Goal: Entertainment & Leisure: Consume media (video, audio)

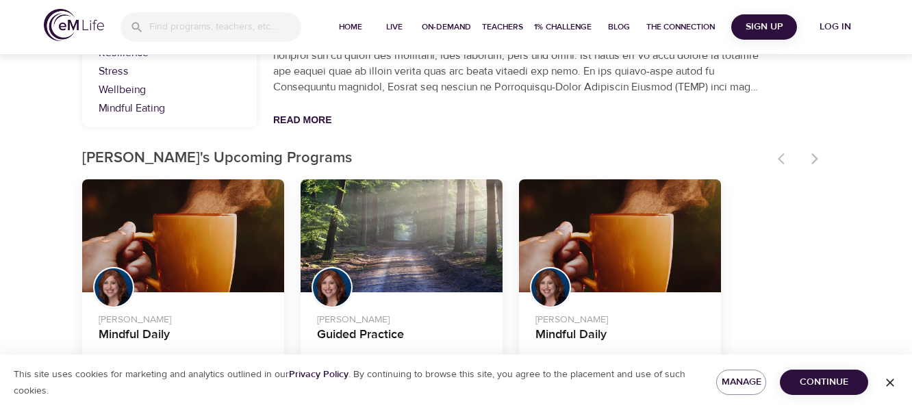
scroll to position [326, 0]
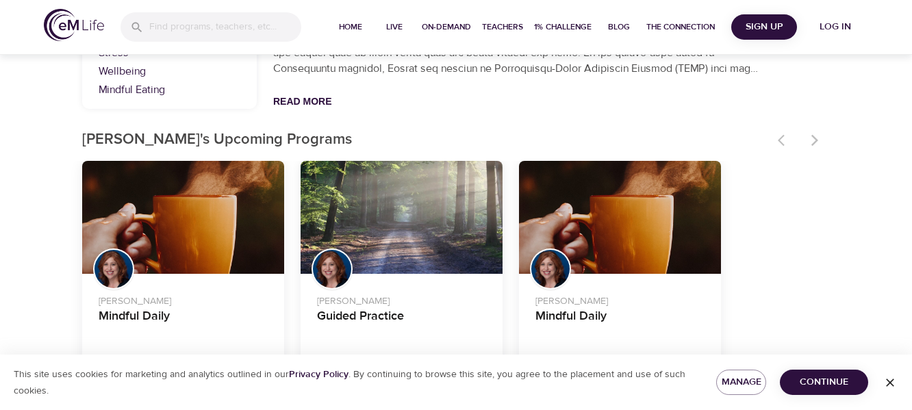
click at [379, 218] on div "Guided Practice" at bounding box center [402, 218] width 202 height 114
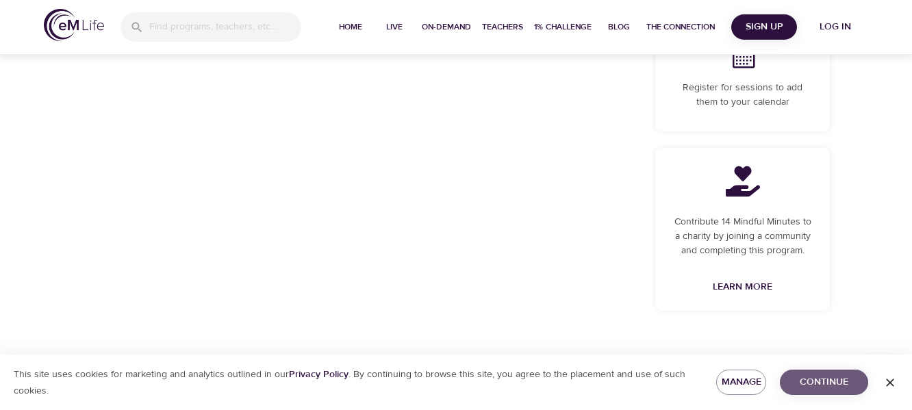
click at [842, 381] on span "Continue" at bounding box center [824, 382] width 66 height 17
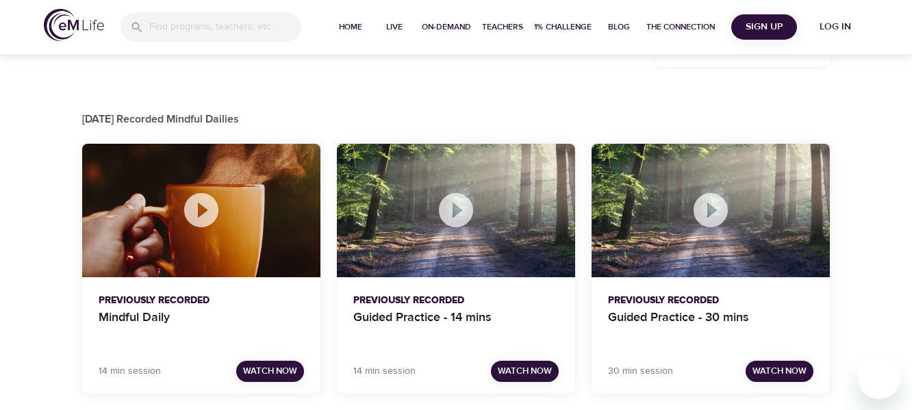
scroll to position [616, 0]
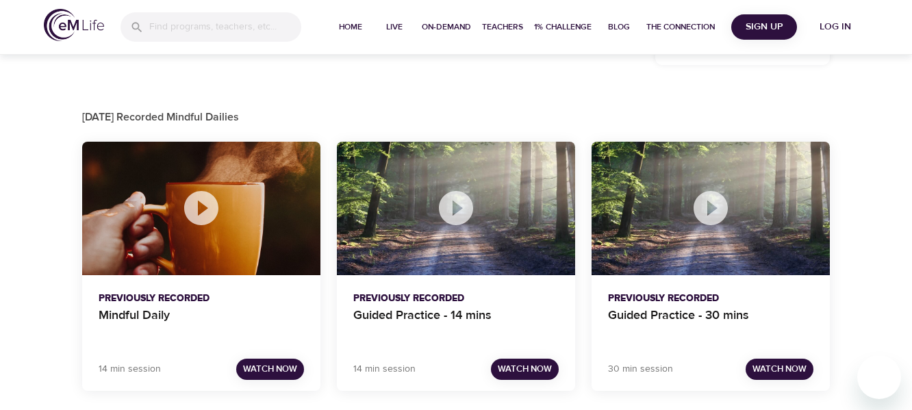
click at [468, 206] on icon at bounding box center [456, 208] width 34 height 34
click at [537, 371] on span "Watch Now" at bounding box center [525, 370] width 54 height 16
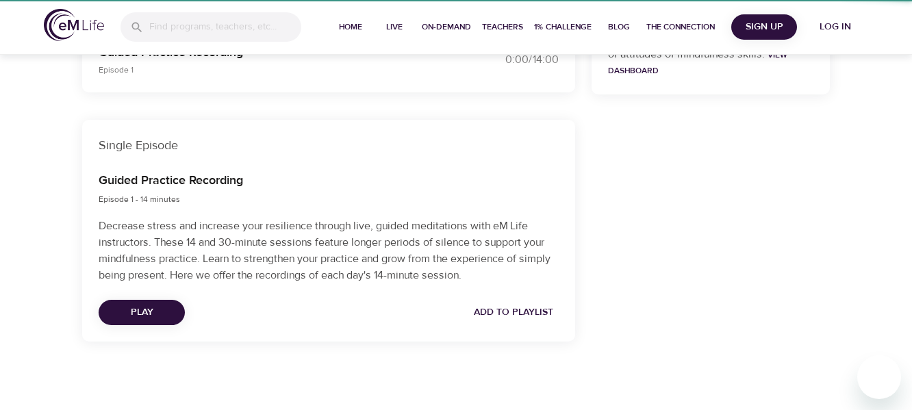
scroll to position [402, 0]
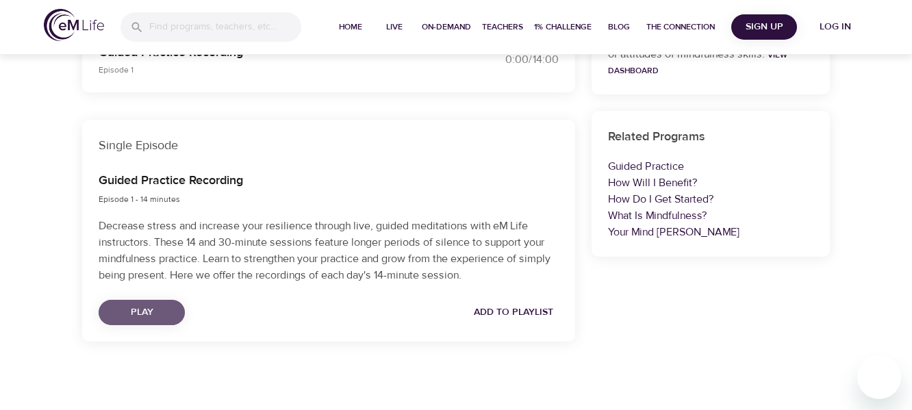
click at [108, 315] on button "Play" at bounding box center [142, 312] width 86 height 25
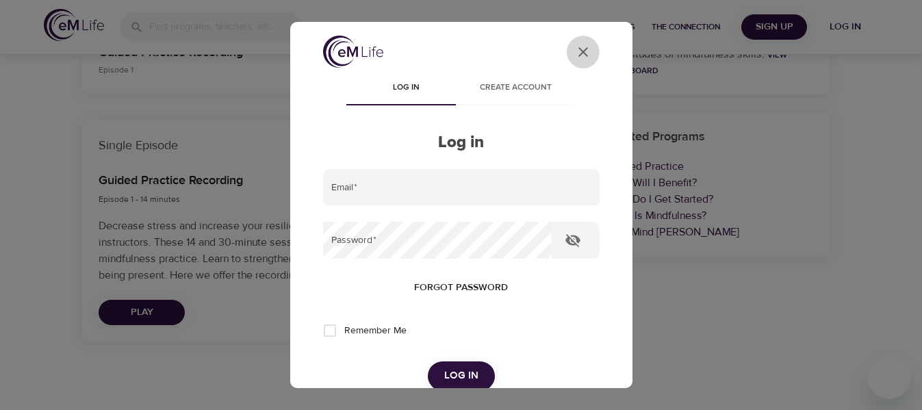
click at [575, 53] on icon "User Profile" at bounding box center [583, 52] width 16 height 16
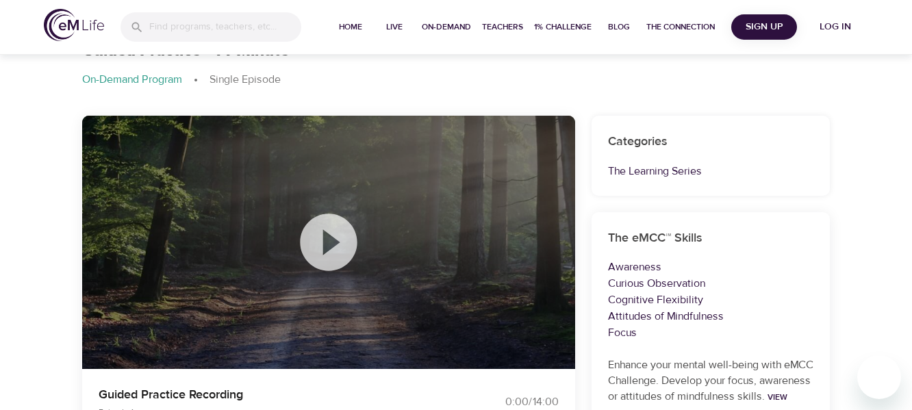
scroll to position [0, 0]
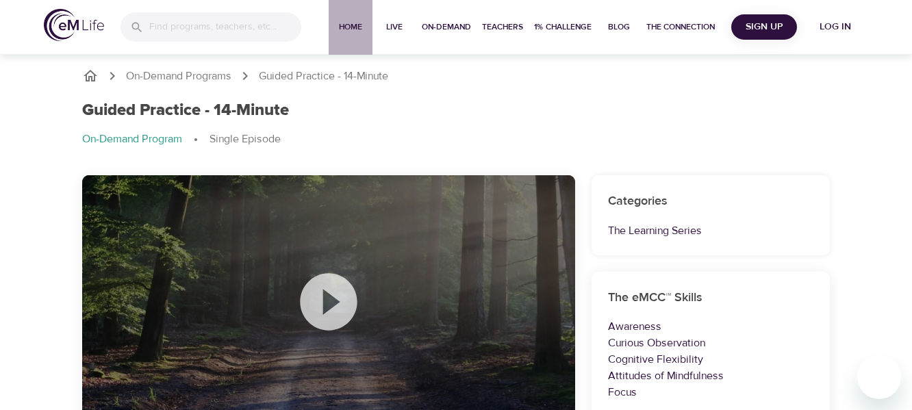
click at [344, 26] on span "Home" at bounding box center [350, 27] width 33 height 14
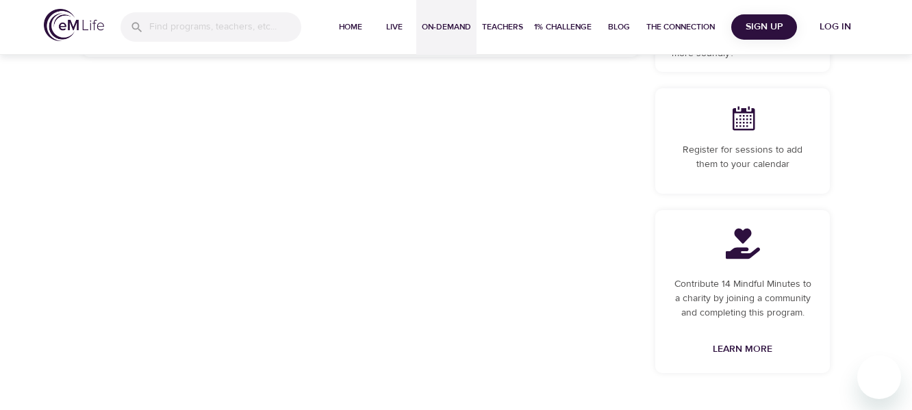
scroll to position [616, 0]
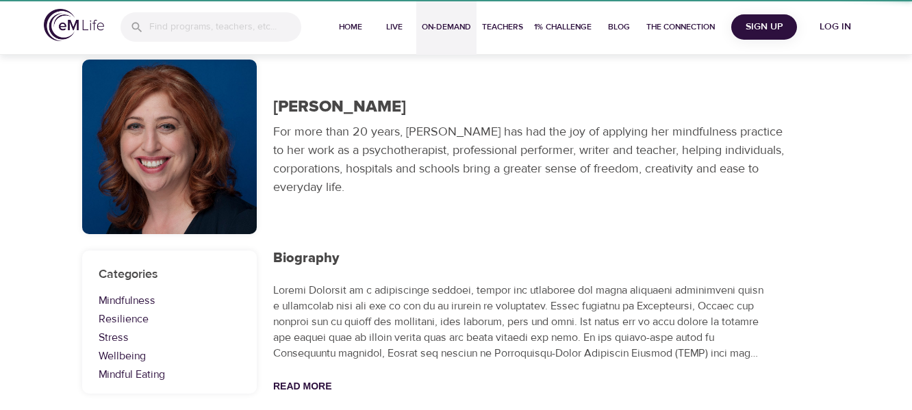
scroll to position [27, 0]
